Goal: Task Accomplishment & Management: Use online tool/utility

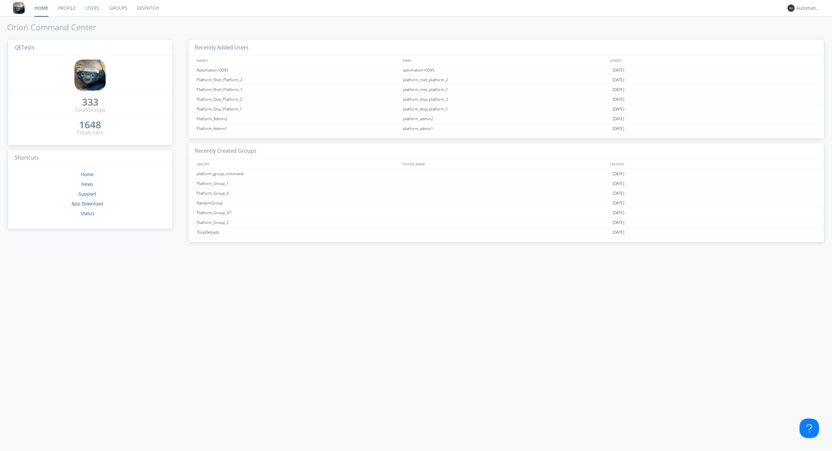
click at [147, 8] on link "Dispatch" at bounding box center [147, 8] width 31 height 16
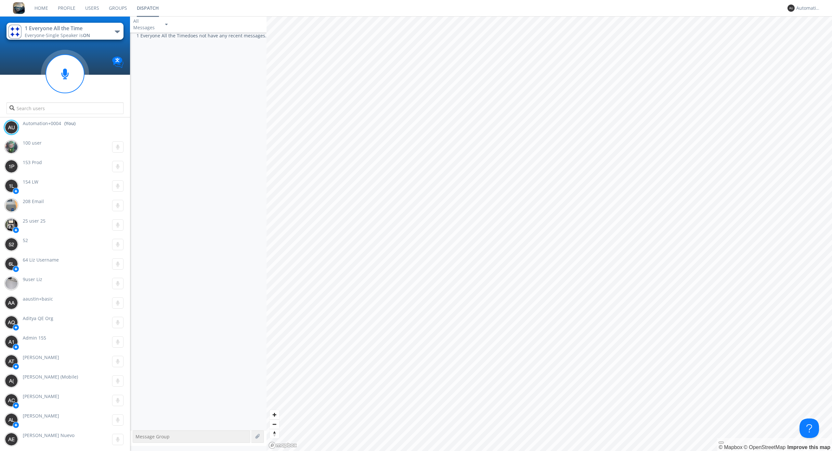
click at [117, 32] on div "button" at bounding box center [117, 32] width 5 height 3
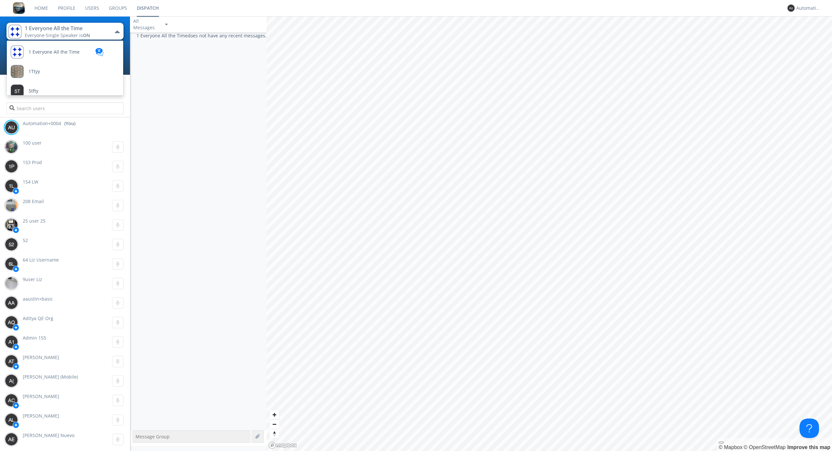
click at [49, 55] on span "TestGroupLocation" at bounding box center [54, 52] width 51 height 5
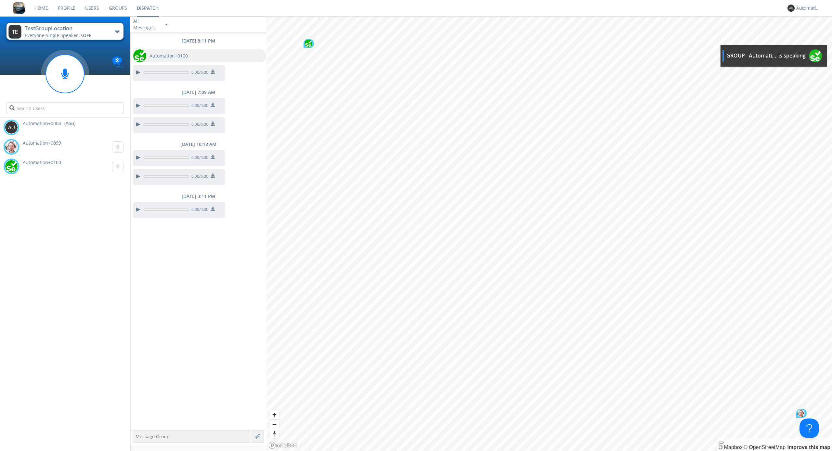
click at [168, 56] on span "Automation+0100" at bounding box center [168, 56] width 38 height 6
type input "Automation+0100"
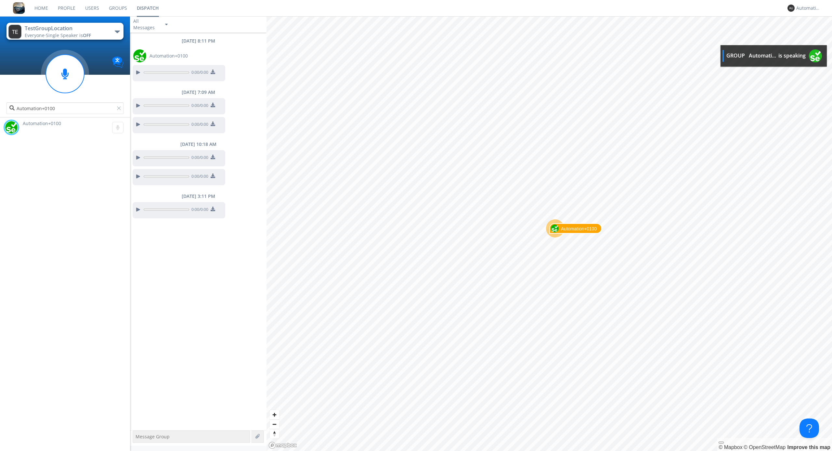
scroll to position [0, 0]
